Goal: Task Accomplishment & Management: Complete application form

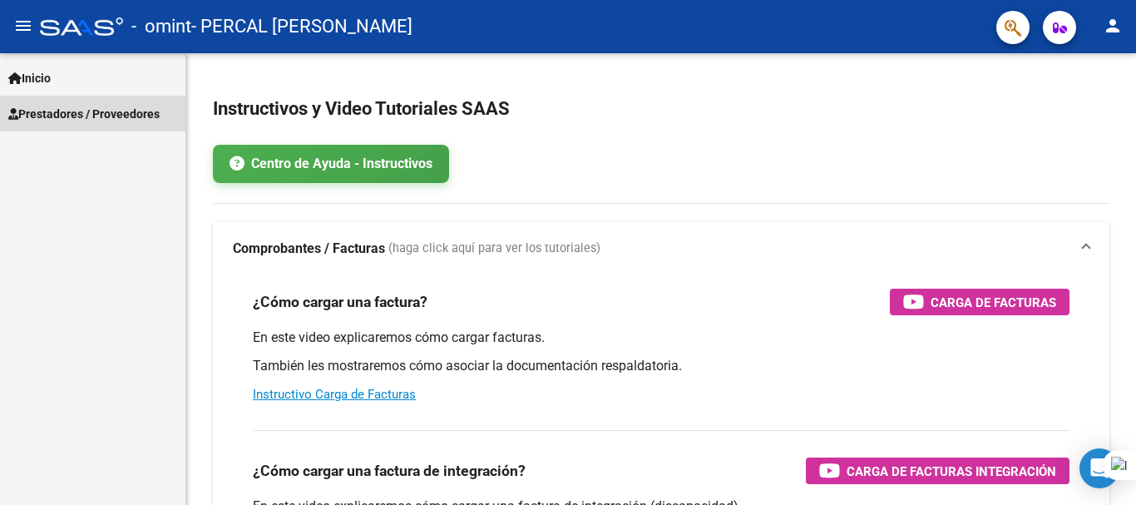
click at [145, 106] on span "Prestadores / Proveedores" at bounding box center [83, 114] width 151 height 18
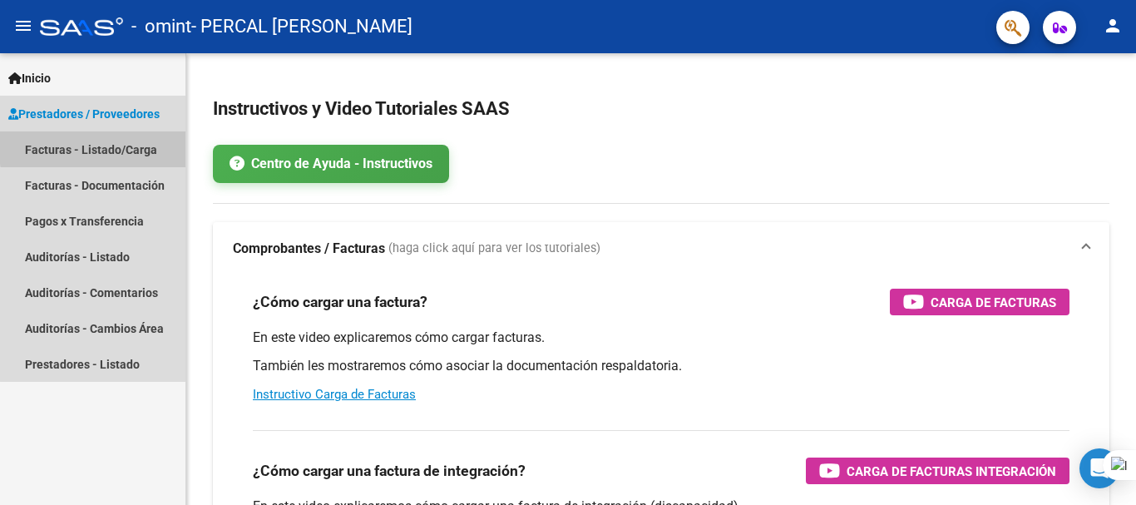
click at [125, 145] on link "Facturas - Listado/Carga" at bounding box center [93, 149] width 186 height 36
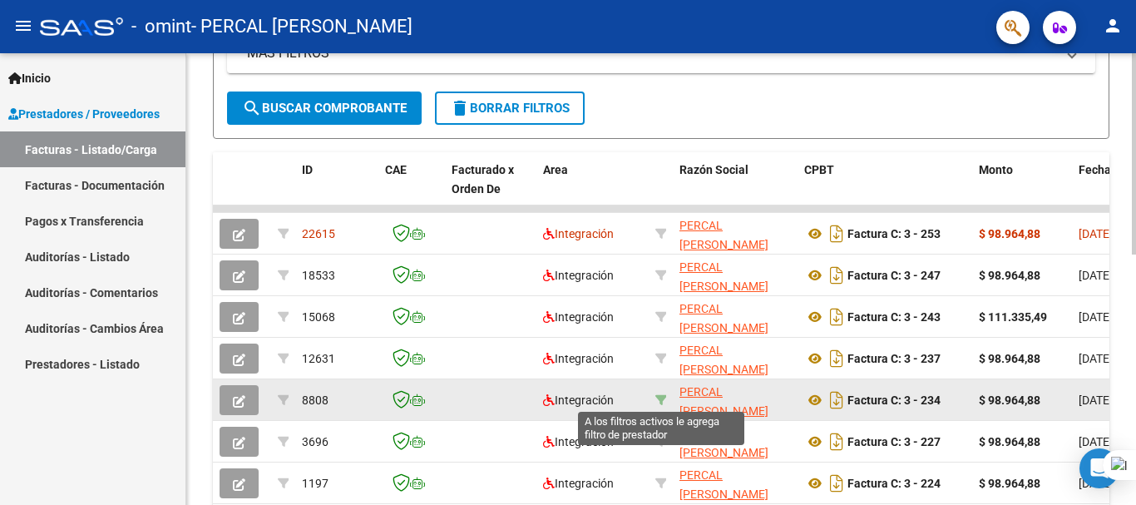
scroll to position [0, 1]
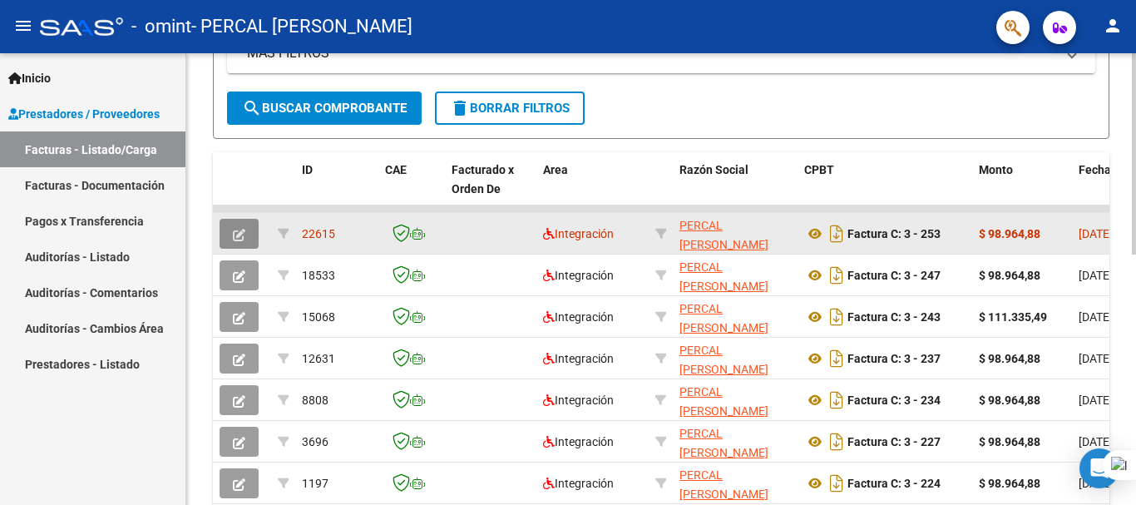
click at [248, 220] on button "button" at bounding box center [239, 234] width 39 height 30
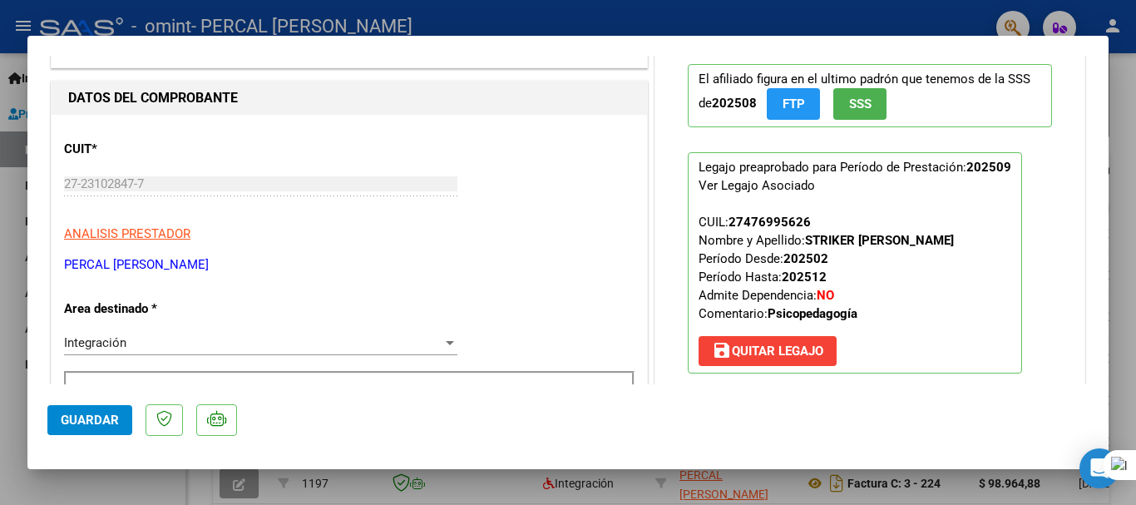
scroll to position [0, 0]
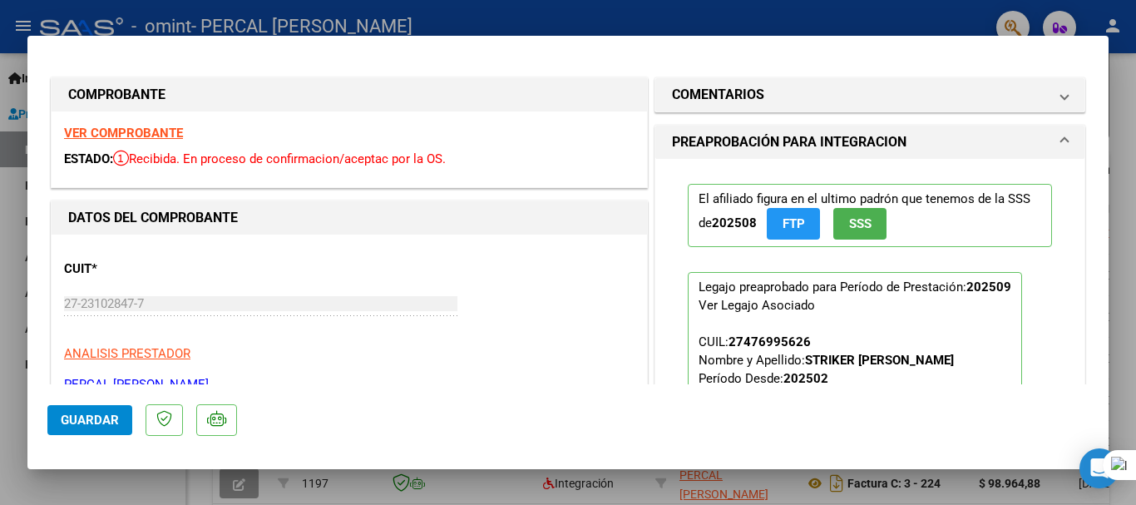
click at [806, 22] on div at bounding box center [568, 252] width 1136 height 505
type input "$ 0,00"
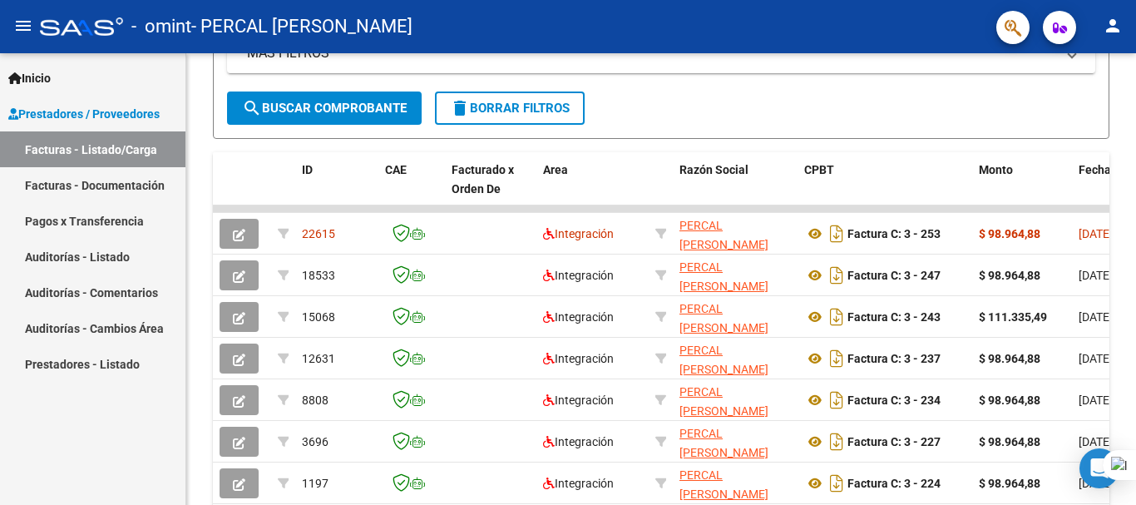
scroll to position [408, 0]
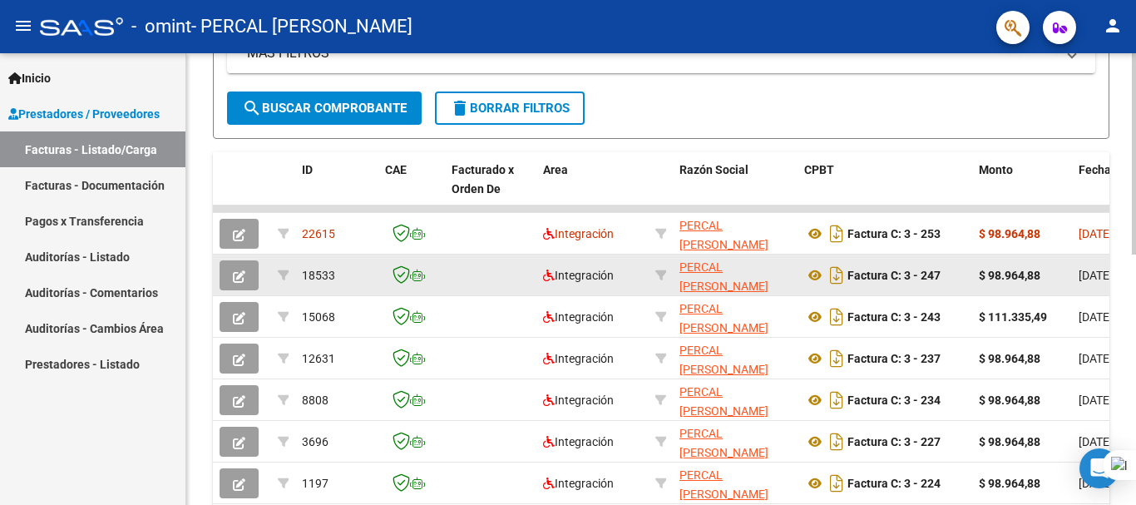
click at [246, 272] on button "button" at bounding box center [239, 275] width 39 height 30
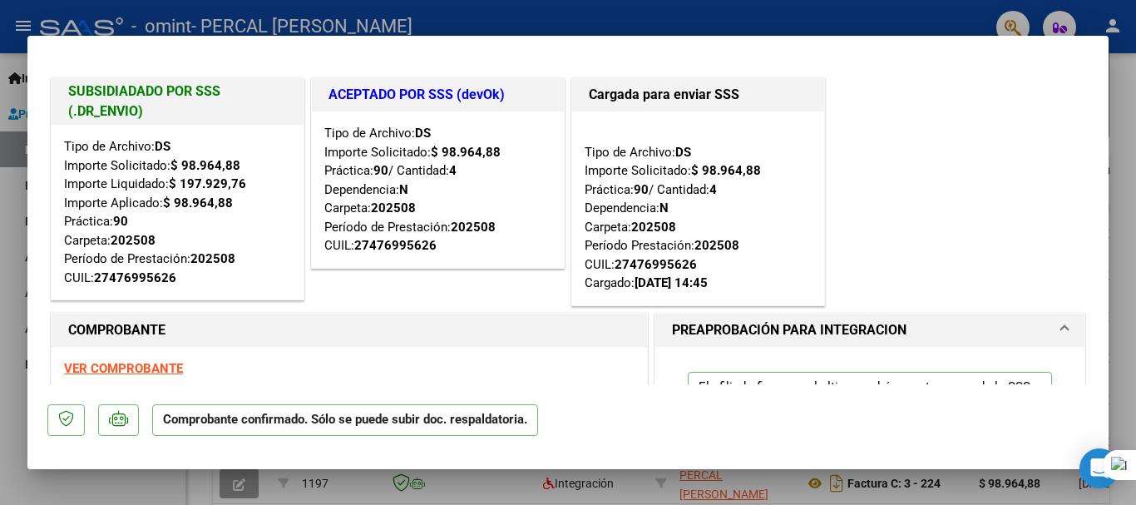
click at [11, 185] on div at bounding box center [568, 252] width 1136 height 505
type input "$ 0,00"
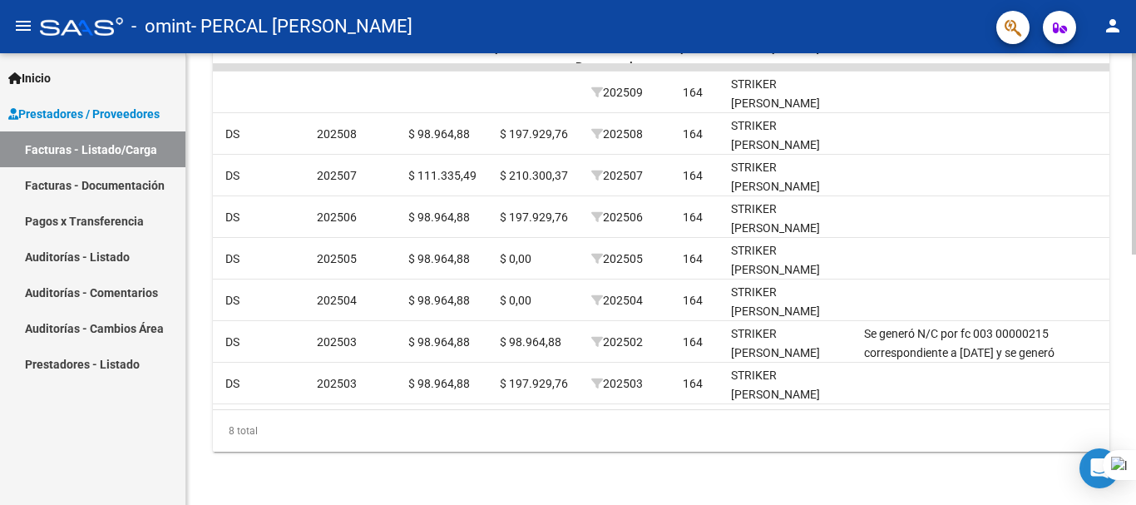
scroll to position [0, 0]
